Goal: Task Accomplishment & Management: Use online tool/utility

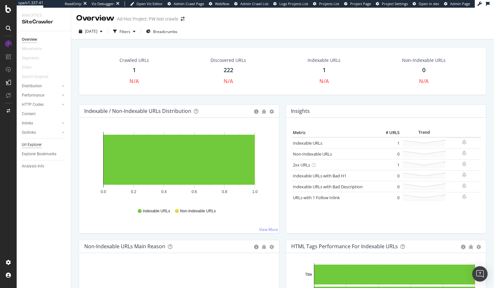
click at [34, 143] on div "Url Explorer" at bounding box center [32, 144] width 20 height 7
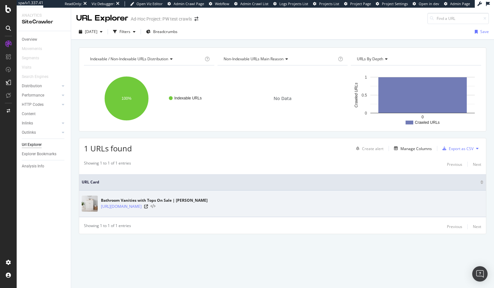
click at [155, 206] on icon at bounding box center [153, 206] width 5 height 4
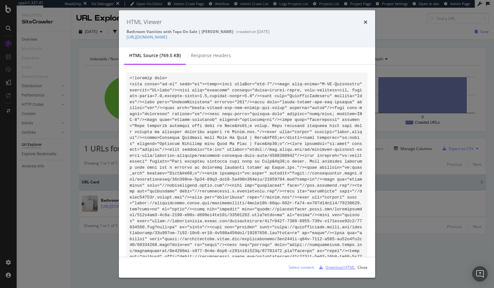
click at [328, 265] on div "Download HTML" at bounding box center [340, 267] width 29 height 5
drag, startPoint x: 109, startPoint y: 187, endPoint x: 103, endPoint y: 188, distance: 6.8
click at [109, 187] on div "HTML Viewer Bathroom Vanities with Tops On Sale | [PERSON_NAME] - crawled on [D…" at bounding box center [247, 144] width 494 height 288
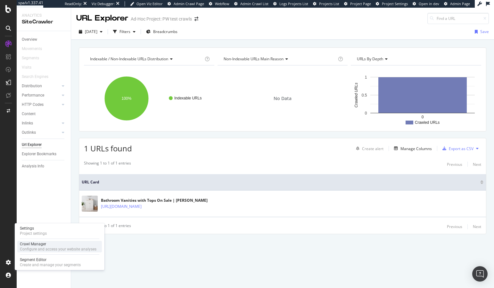
click at [36, 248] on div "Configure and access your website analyses" at bounding box center [58, 249] width 77 height 5
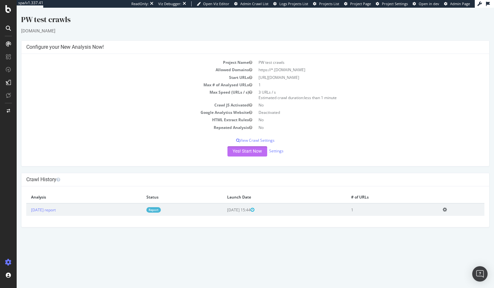
click at [251, 154] on button "Yes! Start Now" at bounding box center [248, 151] width 40 height 10
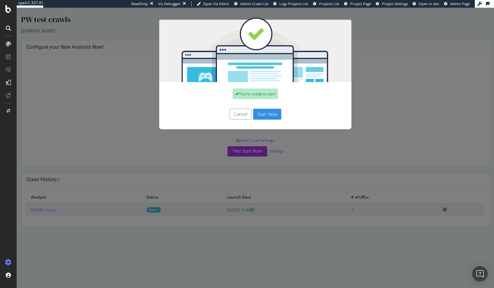
click at [269, 110] on button "Start Now" at bounding box center [267, 114] width 28 height 11
